Goal: Information Seeking & Learning: Learn about a topic

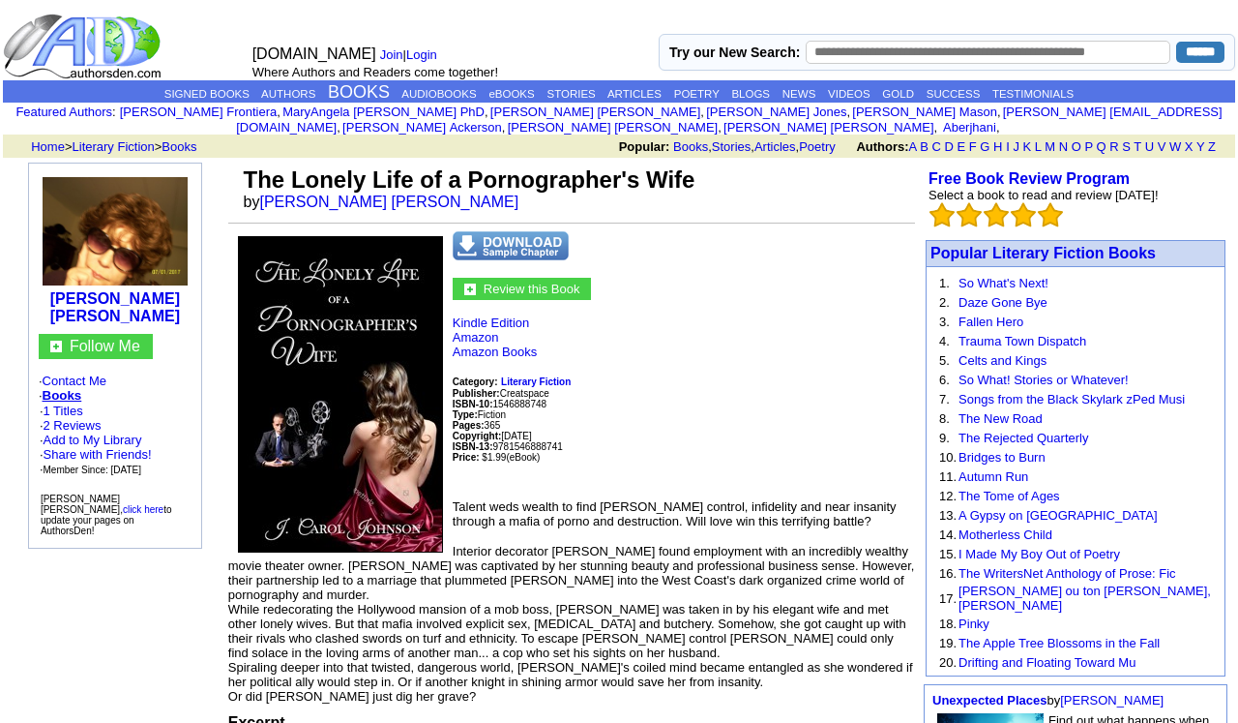
click at [491, 428] on b "Copyright:" at bounding box center [477, 435] width 49 height 15
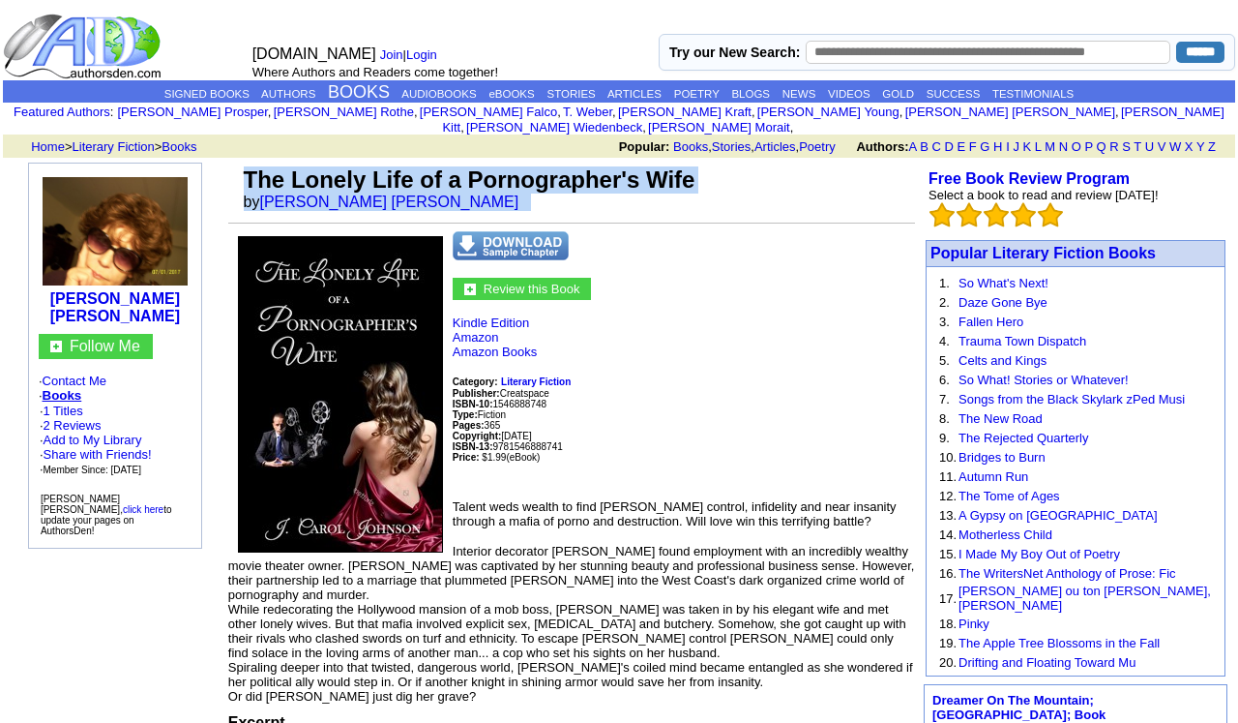
drag, startPoint x: 310, startPoint y: 146, endPoint x: 907, endPoint y: 194, distance: 598.9
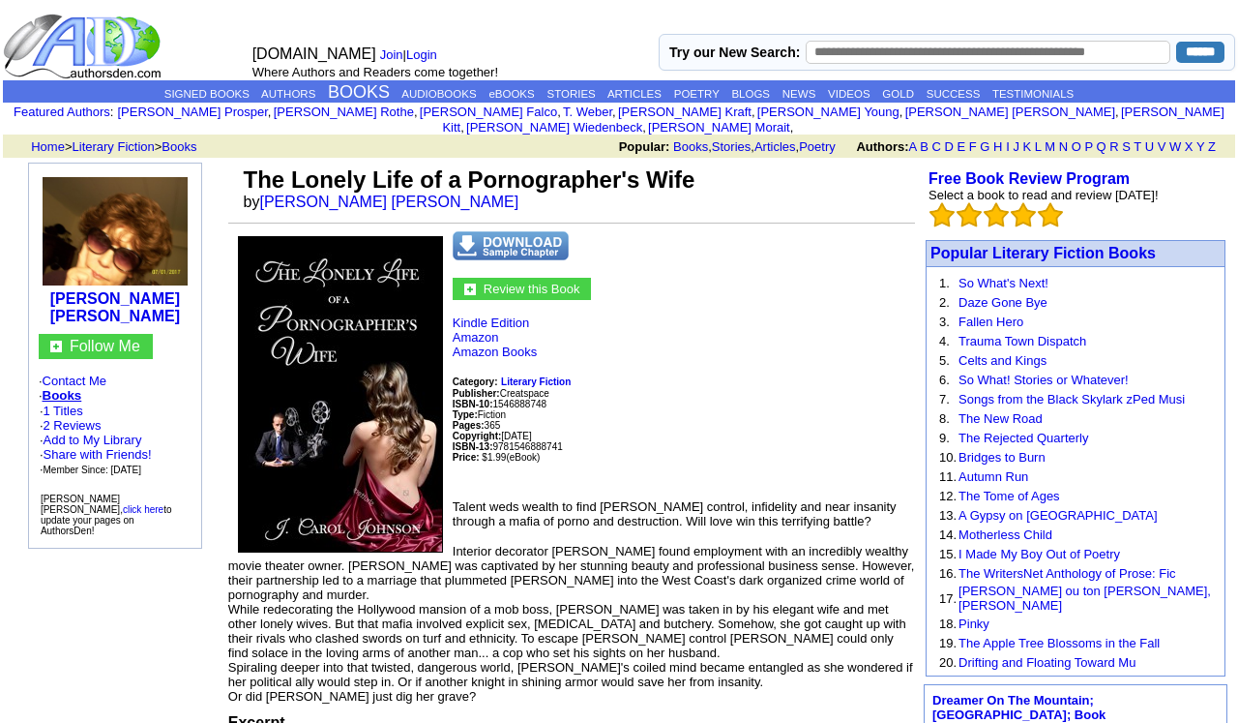
click at [1001, 267] on td "1. So What's Next! 2. Daze Gone Bye 3. Fallen Hero 4. Trauma Town Dispatch 5. C…" at bounding box center [1076, 471] width 299 height 409
drag, startPoint x: 1000, startPoint y: 255, endPoint x: 935, endPoint y: 218, distance: 75.8
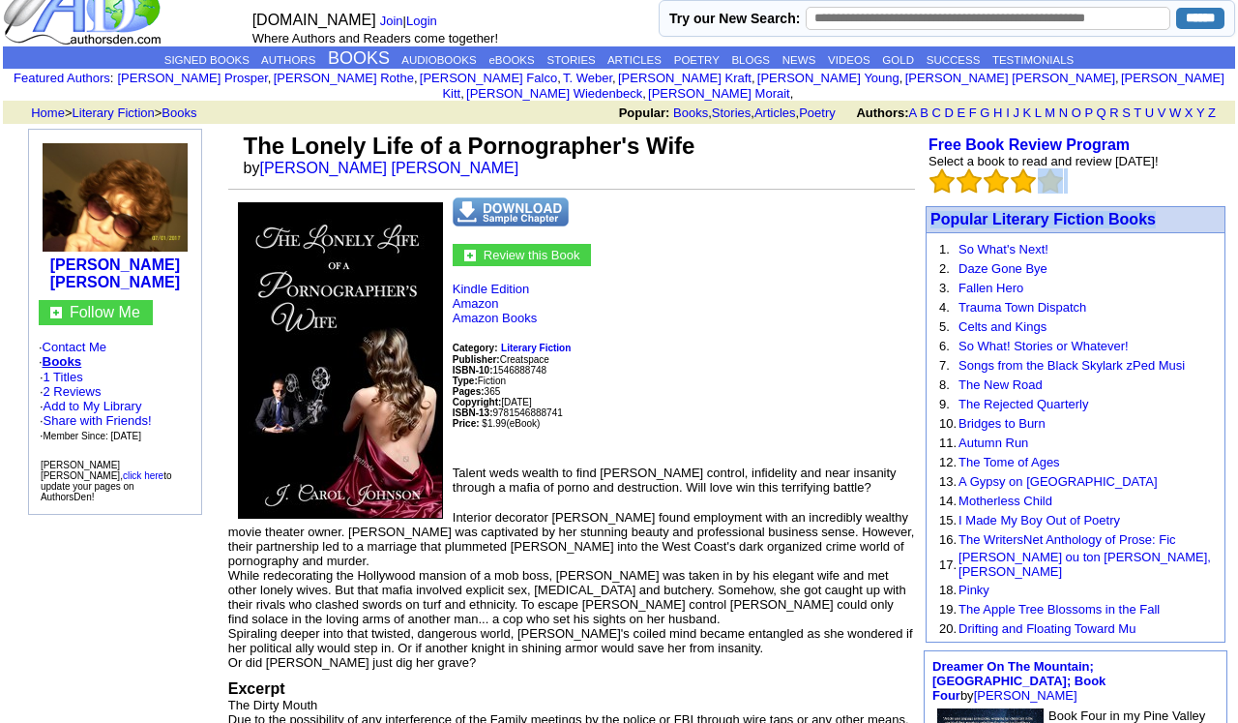
scroll to position [38, 0]
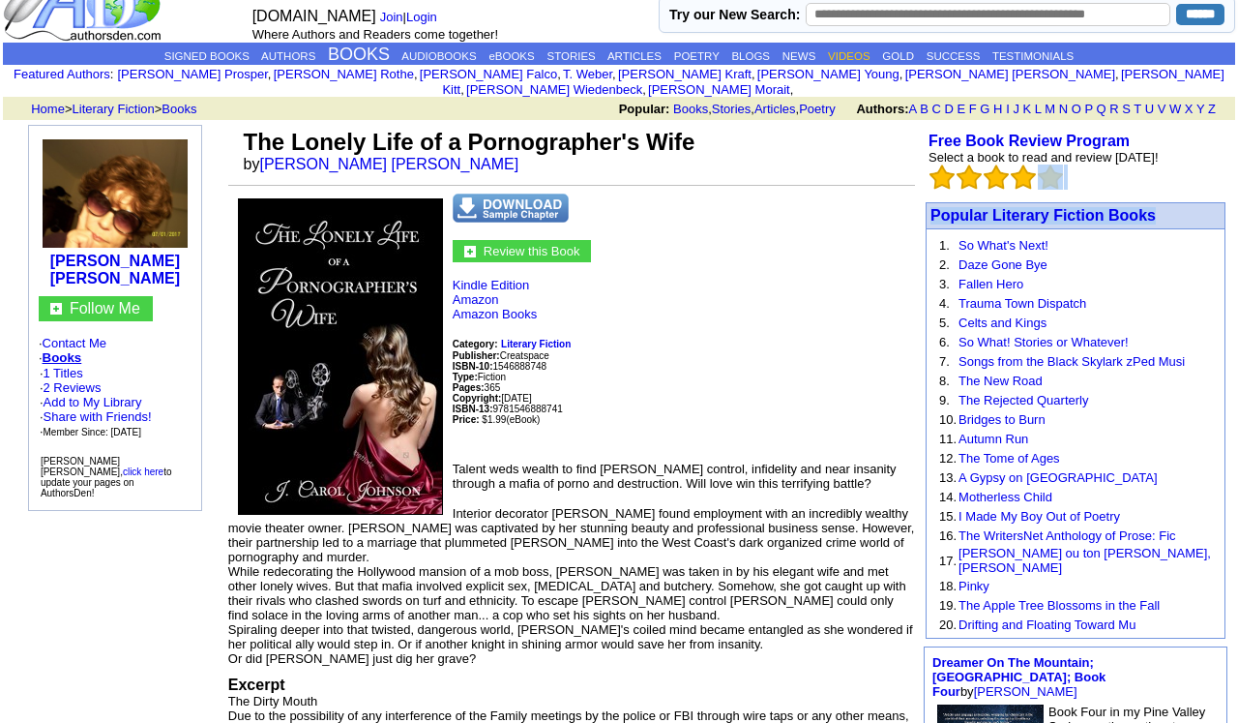
click at [854, 52] on link "VIDEOS" at bounding box center [849, 56] width 42 height 12
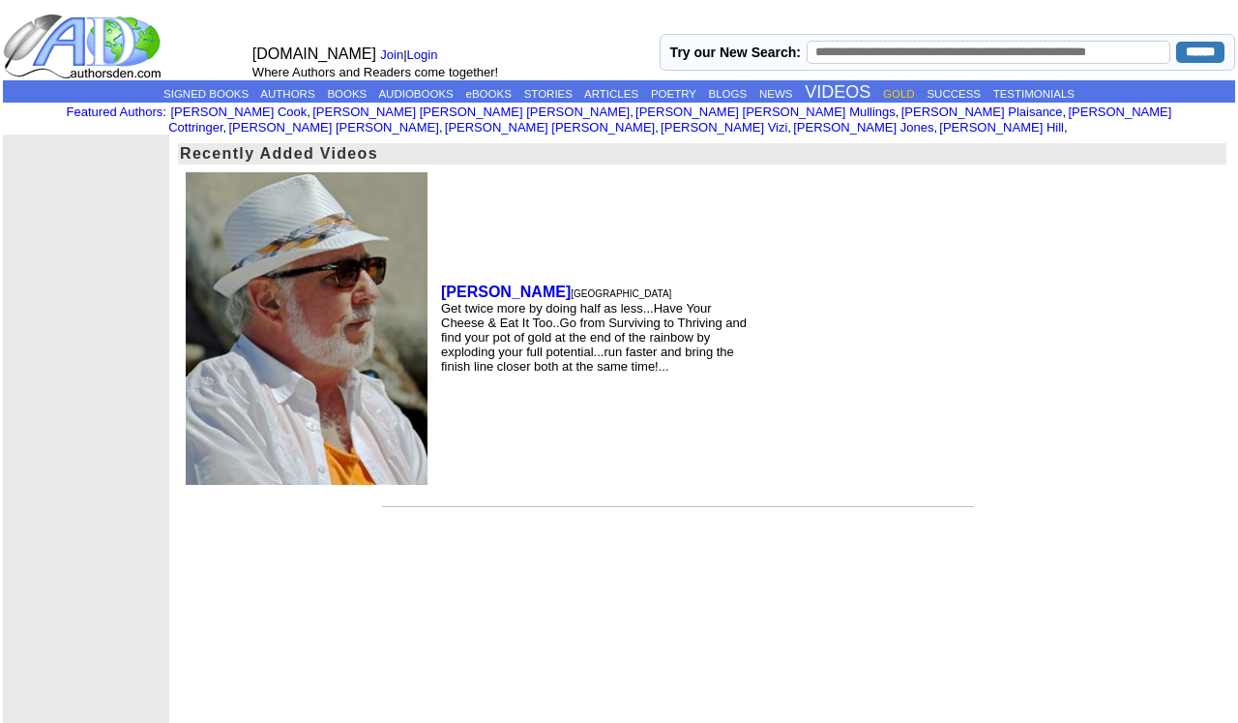
click at [915, 95] on link "GOLD" at bounding box center [899, 94] width 32 height 12
click at [911, 92] on link "GOLD" at bounding box center [899, 94] width 32 height 12
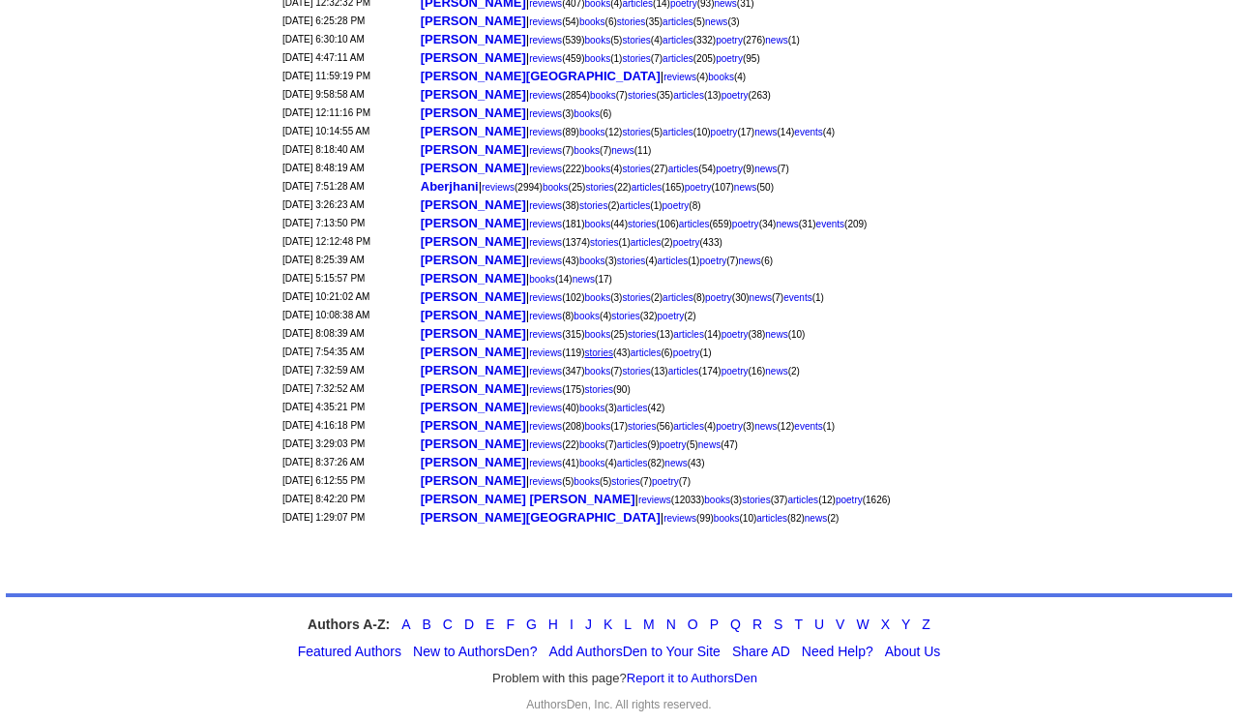
scroll to position [613, 0]
